Goal: Transaction & Acquisition: Download file/media

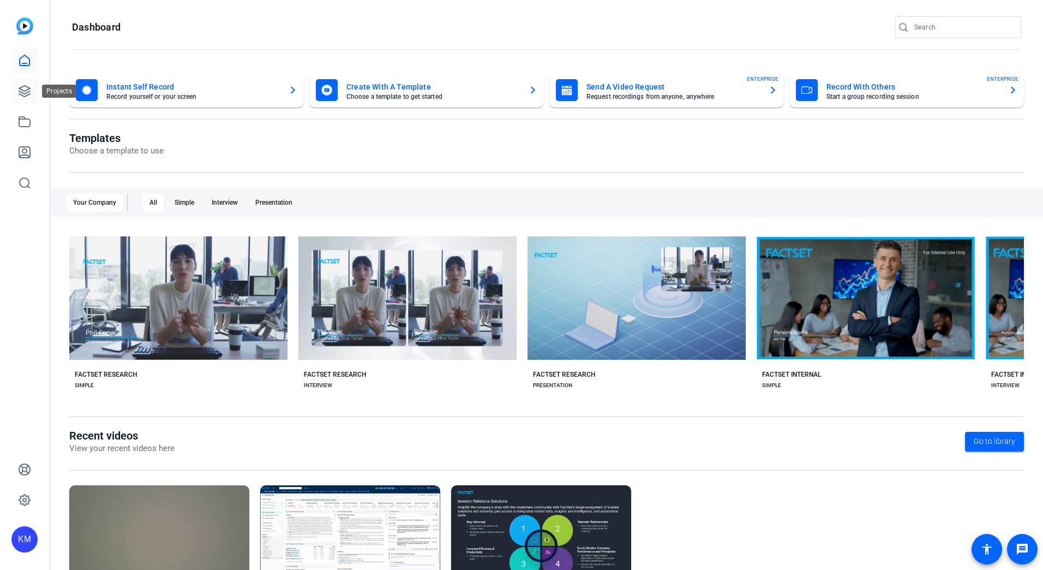
click at [32, 88] on link at bounding box center [24, 91] width 26 height 26
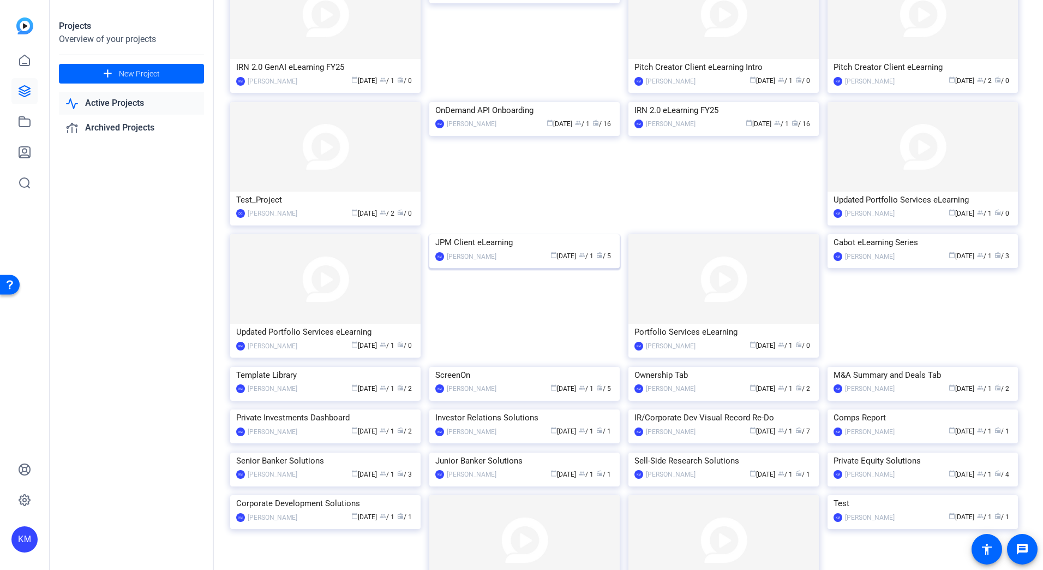
scroll to position [878, 0]
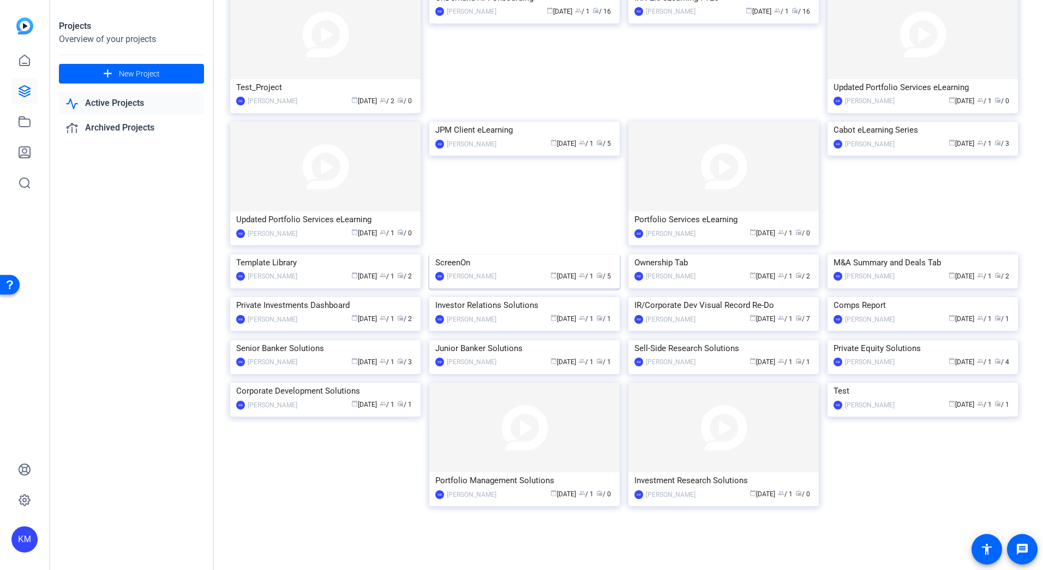
click at [488, 254] on img at bounding box center [524, 254] width 190 height 0
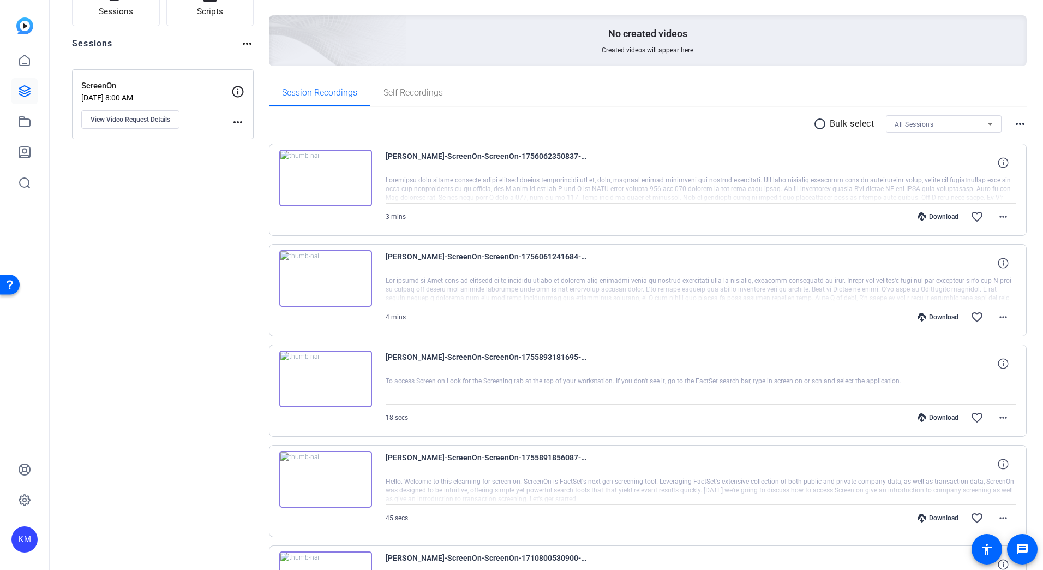
scroll to position [213, 0]
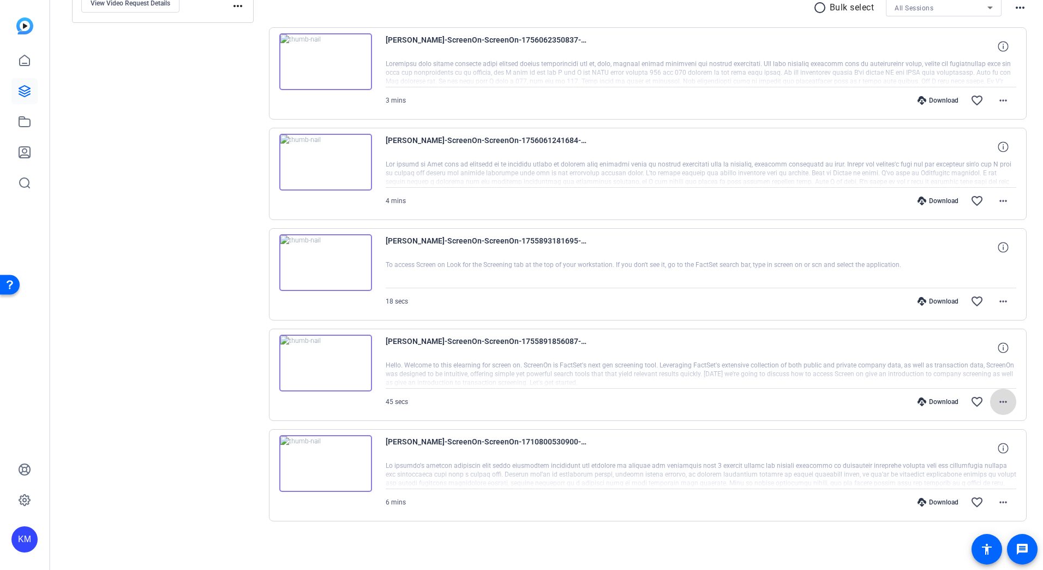
click at [1004, 402] on mat-icon "more_horiz" at bounding box center [1003, 401] width 13 height 13
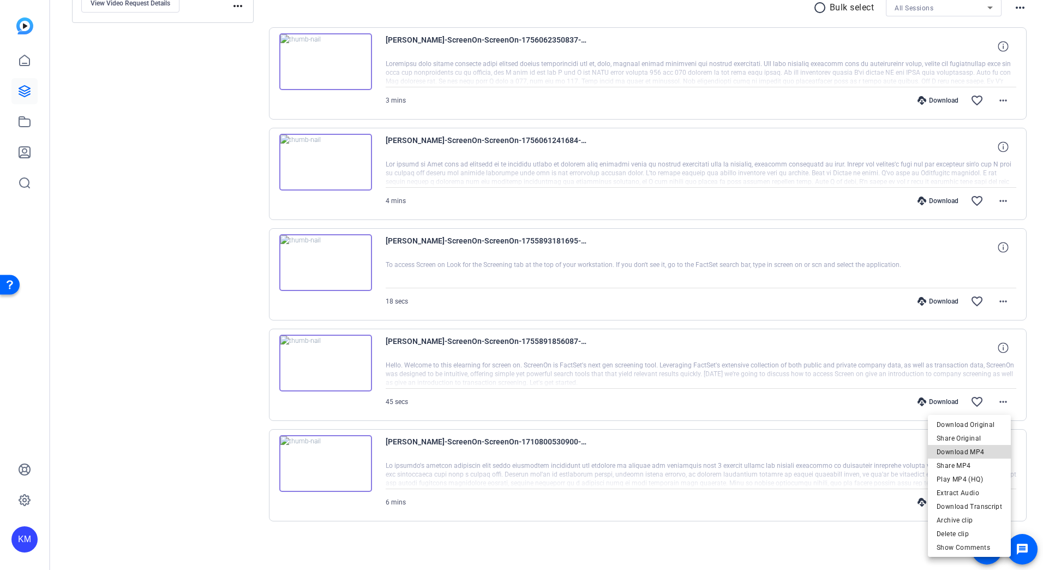
click at [981, 451] on span "Download MP4" at bounding box center [969, 451] width 65 height 13
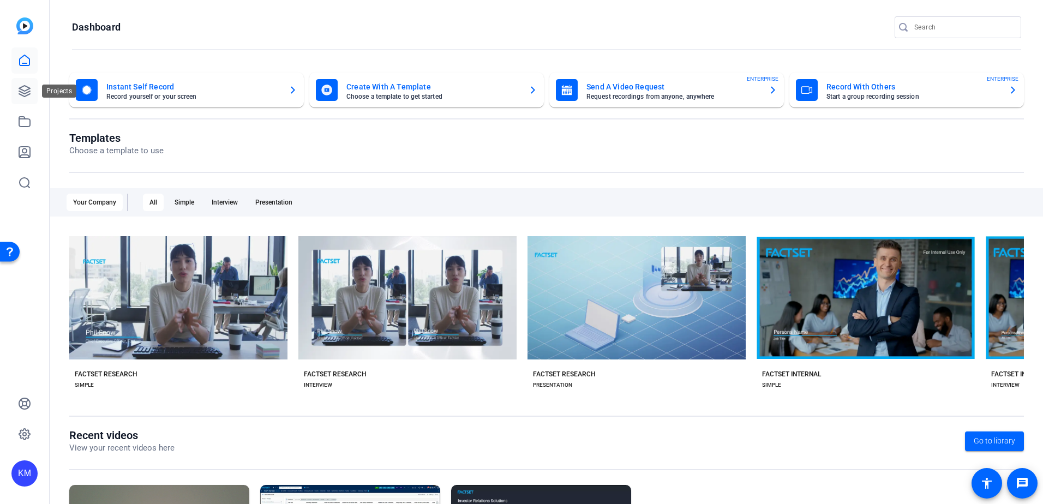
click at [23, 93] on icon at bounding box center [24, 91] width 11 height 11
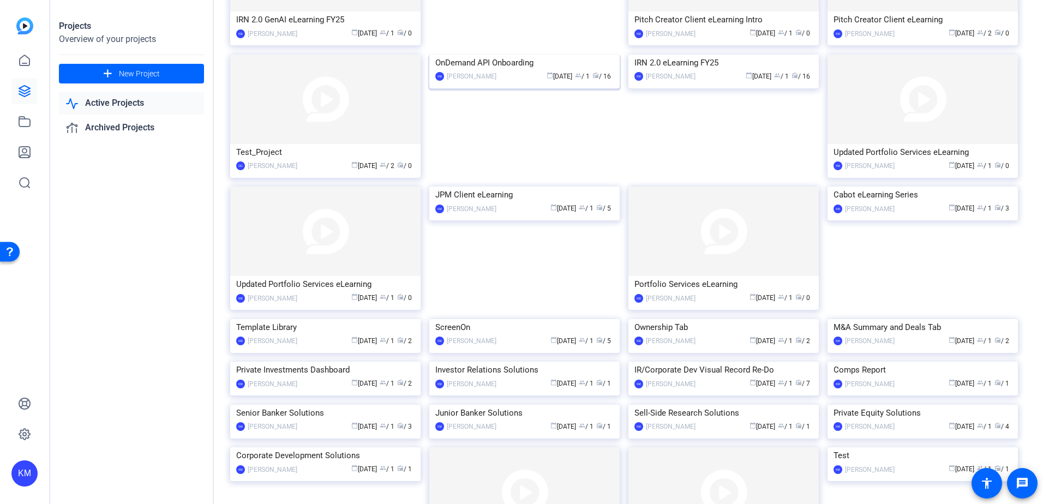
scroll to position [752, 0]
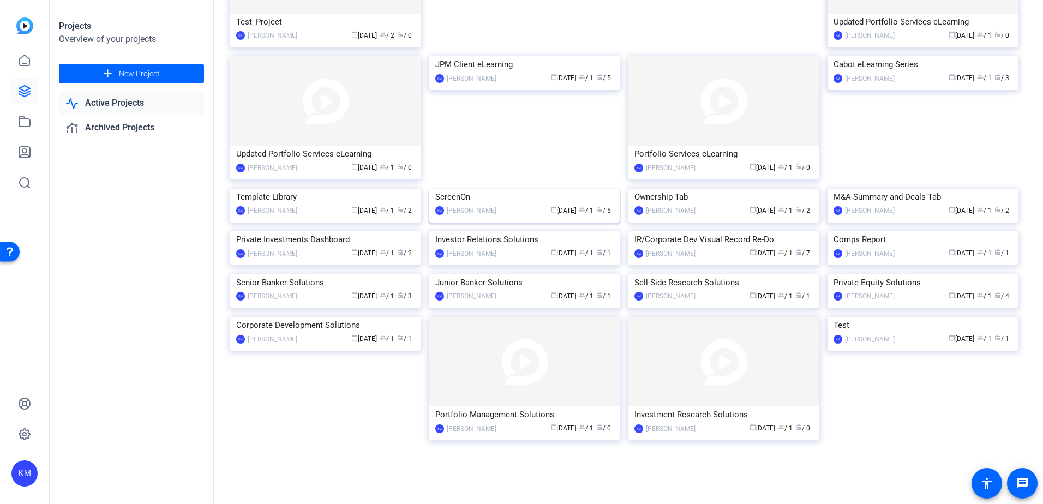
click at [505, 189] on img at bounding box center [524, 189] width 190 height 0
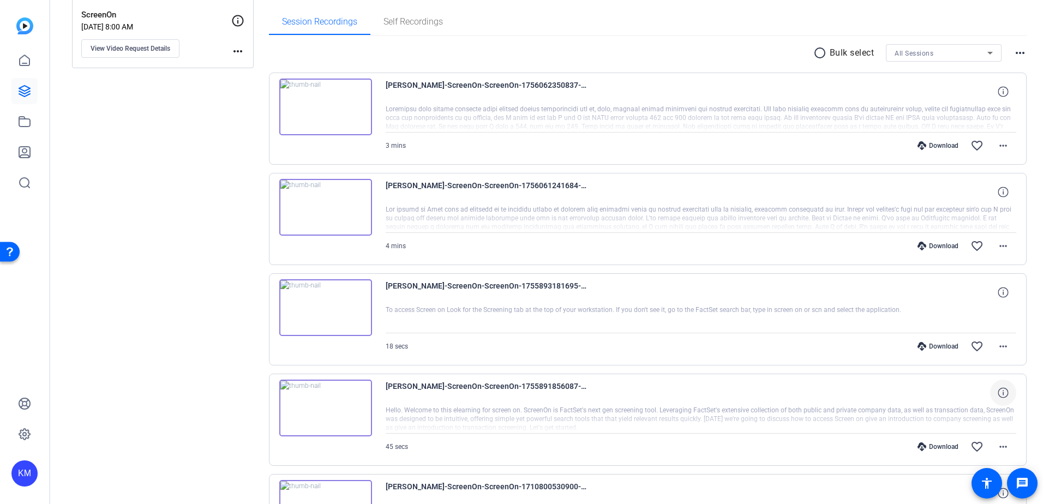
scroll to position [164, 0]
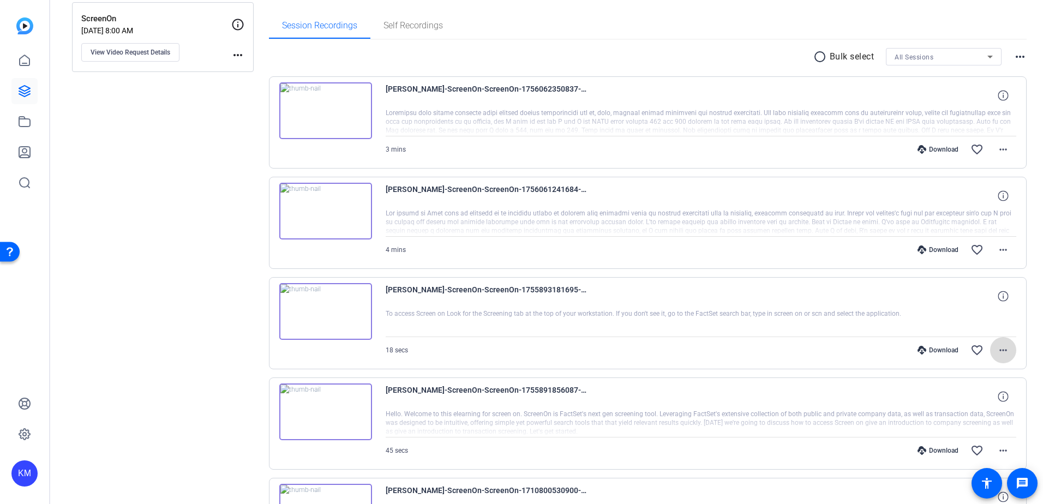
click at [1001, 346] on mat-icon "more_horiz" at bounding box center [1003, 350] width 13 height 13
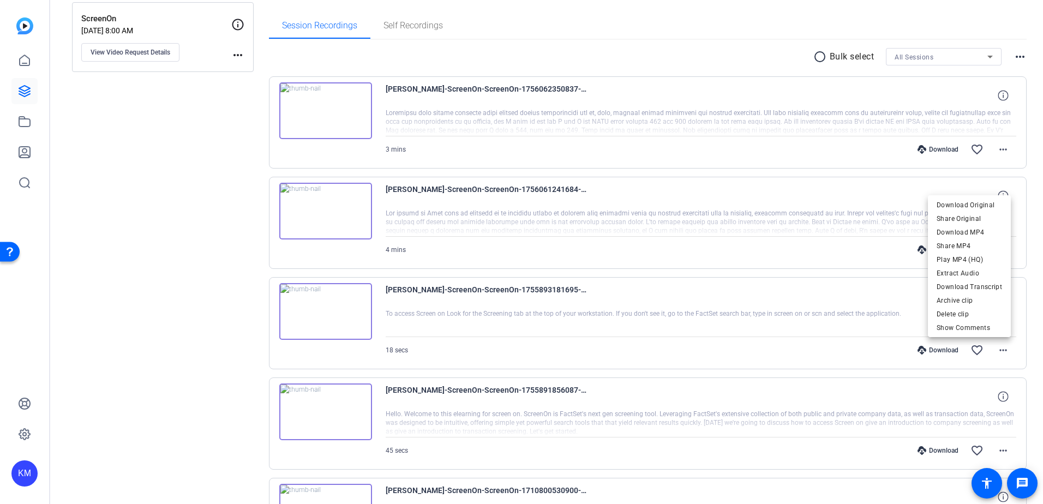
click at [752, 276] on div at bounding box center [521, 252] width 1043 height 504
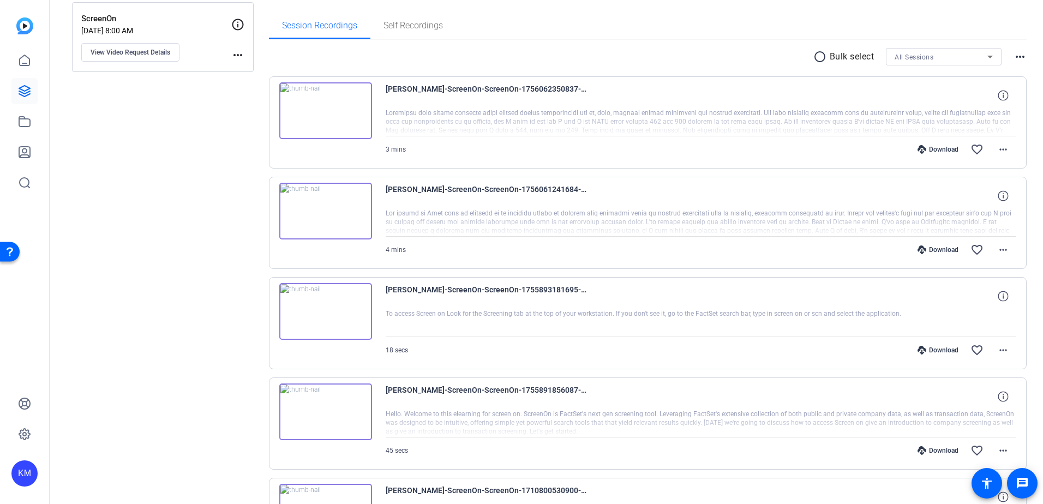
scroll to position [109, 0]
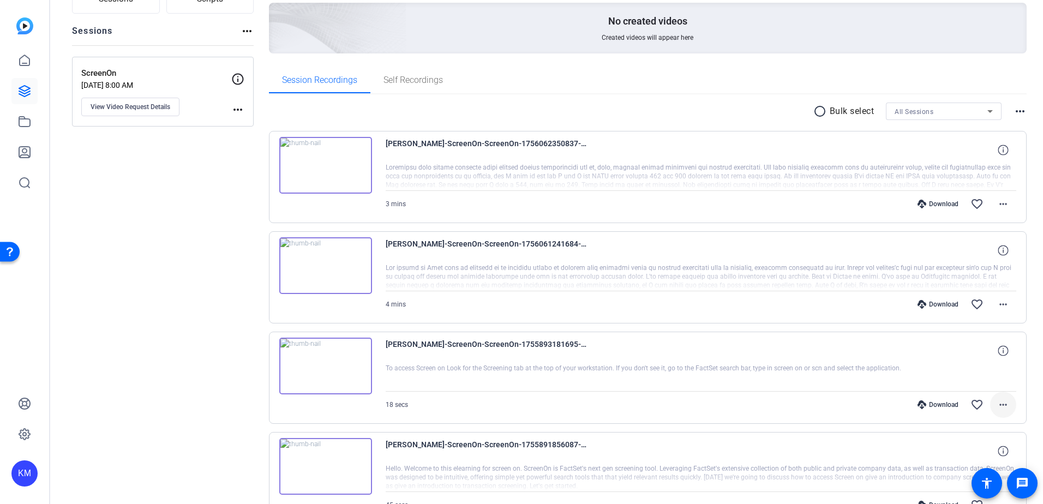
click at [992, 412] on span at bounding box center [1003, 405] width 26 height 26
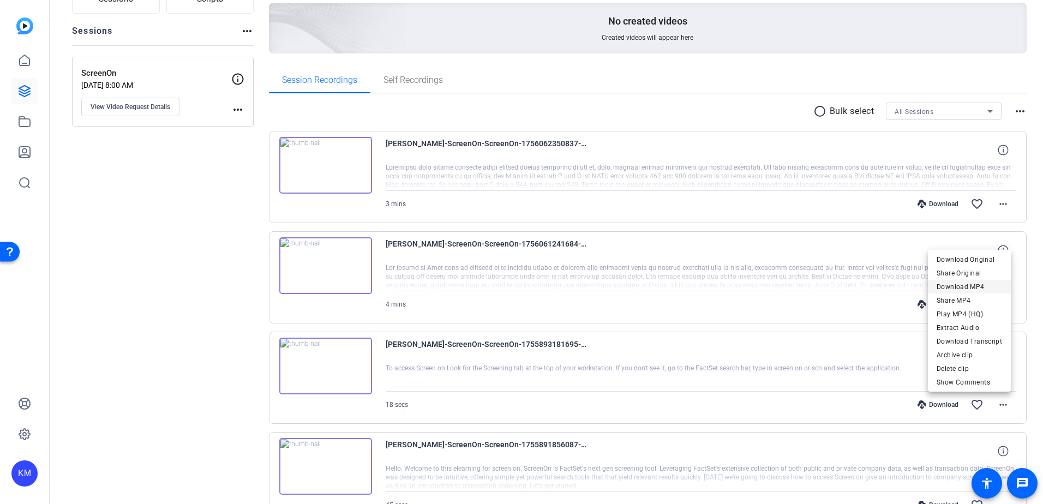
click at [980, 286] on span "Download MP4" at bounding box center [969, 286] width 65 height 13
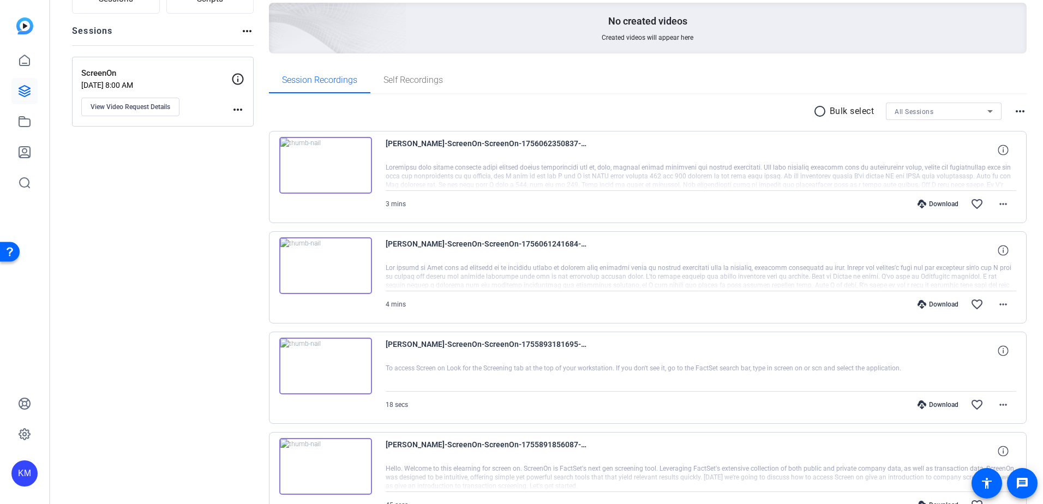
click at [691, 234] on div "[PERSON_NAME]-ScreenOn-ScreenOn-1756061241684-screen 4 mins Download favorite_b…" at bounding box center [648, 277] width 758 height 92
click at [1005, 301] on span at bounding box center [1003, 304] width 26 height 26
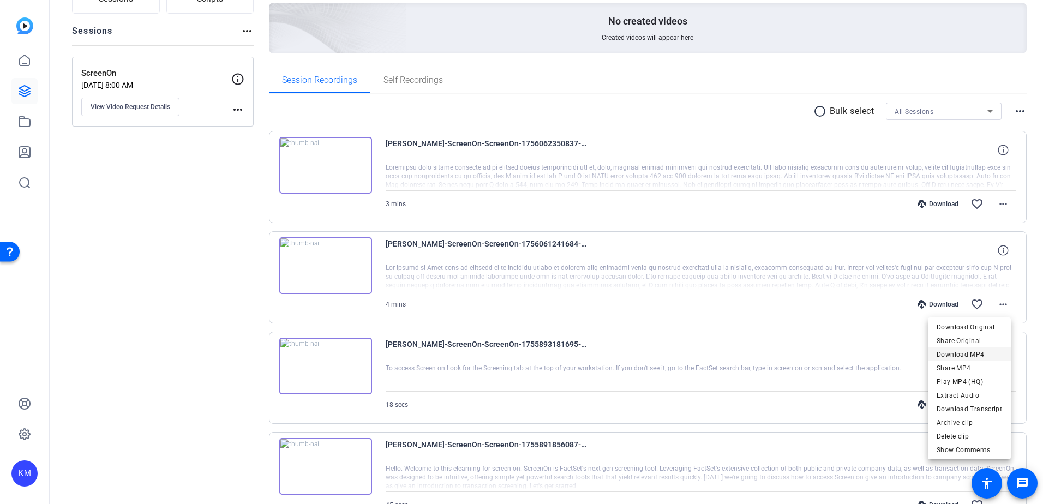
click at [991, 357] on span "Download MP4" at bounding box center [969, 354] width 65 height 13
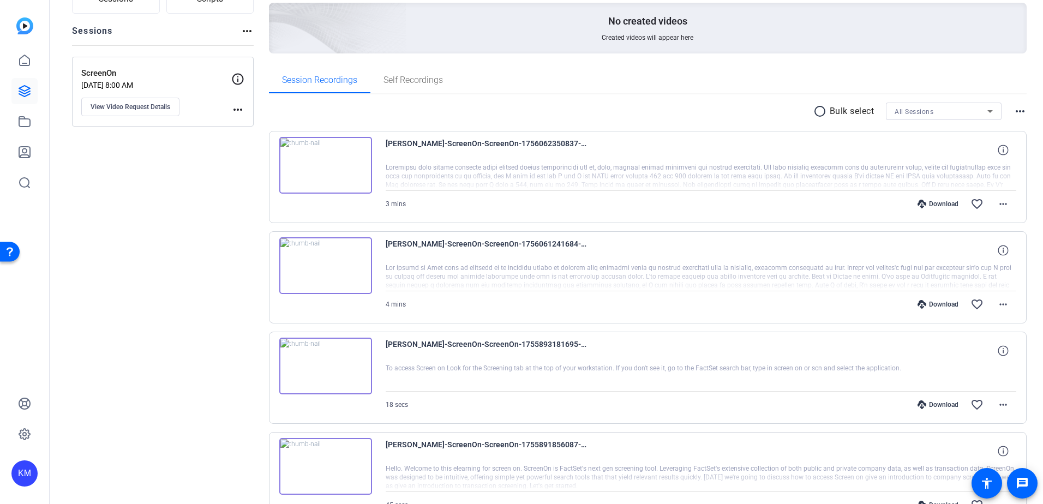
click at [1023, 68] on div "Sessions Scripts Sessions more_horiz ScreenOn [DATE] 8:00 AM View Video Request…" at bounding box center [546, 314] width 993 height 717
click at [990, 204] on span at bounding box center [1003, 204] width 26 height 26
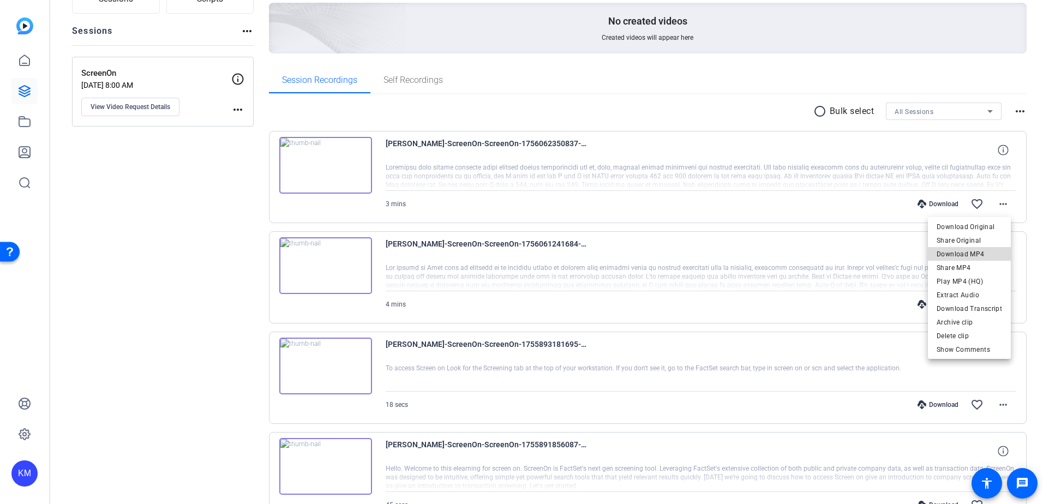
click at [985, 249] on span "Download MP4" at bounding box center [969, 254] width 65 height 13
